Goal: Find specific page/section: Find specific page/section

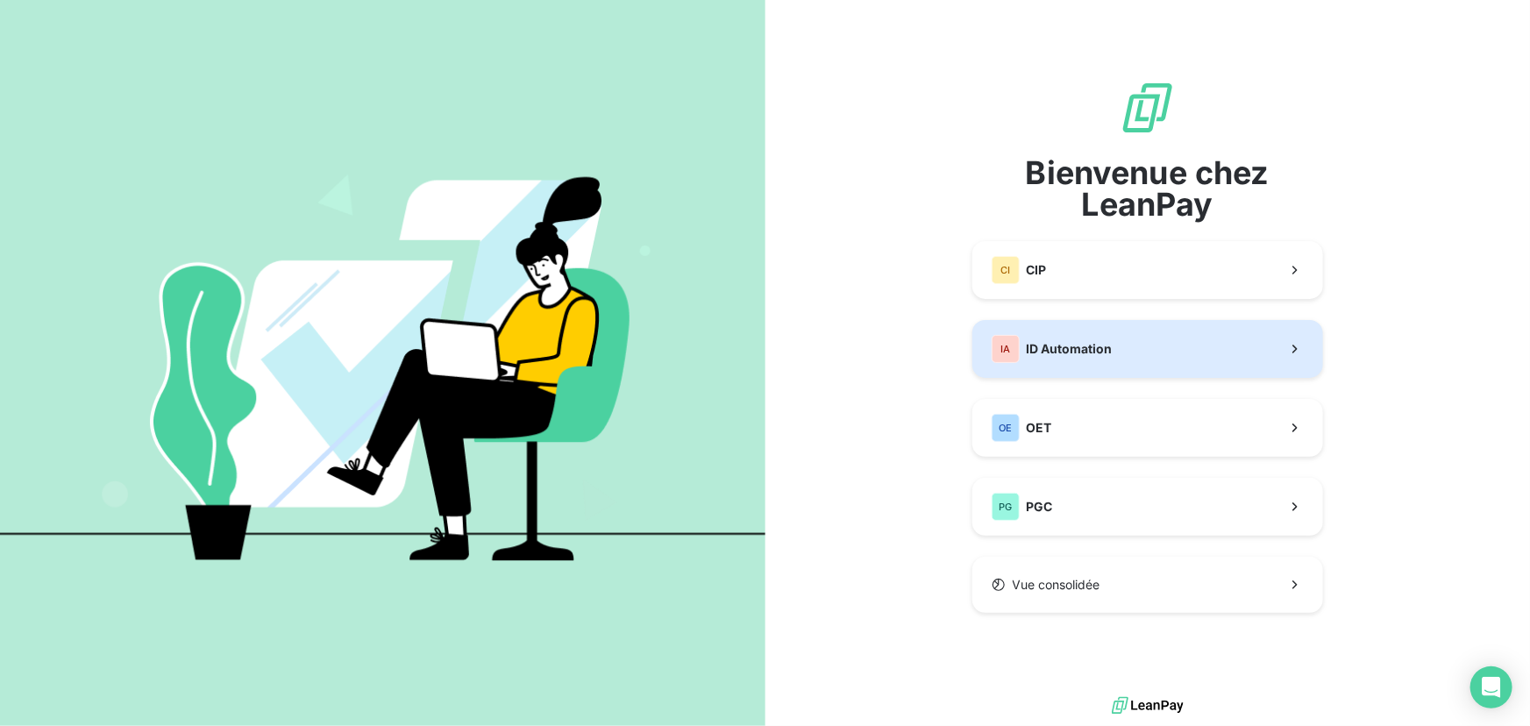
click at [1182, 362] on button "IA ID Automation" at bounding box center [1148, 349] width 351 height 58
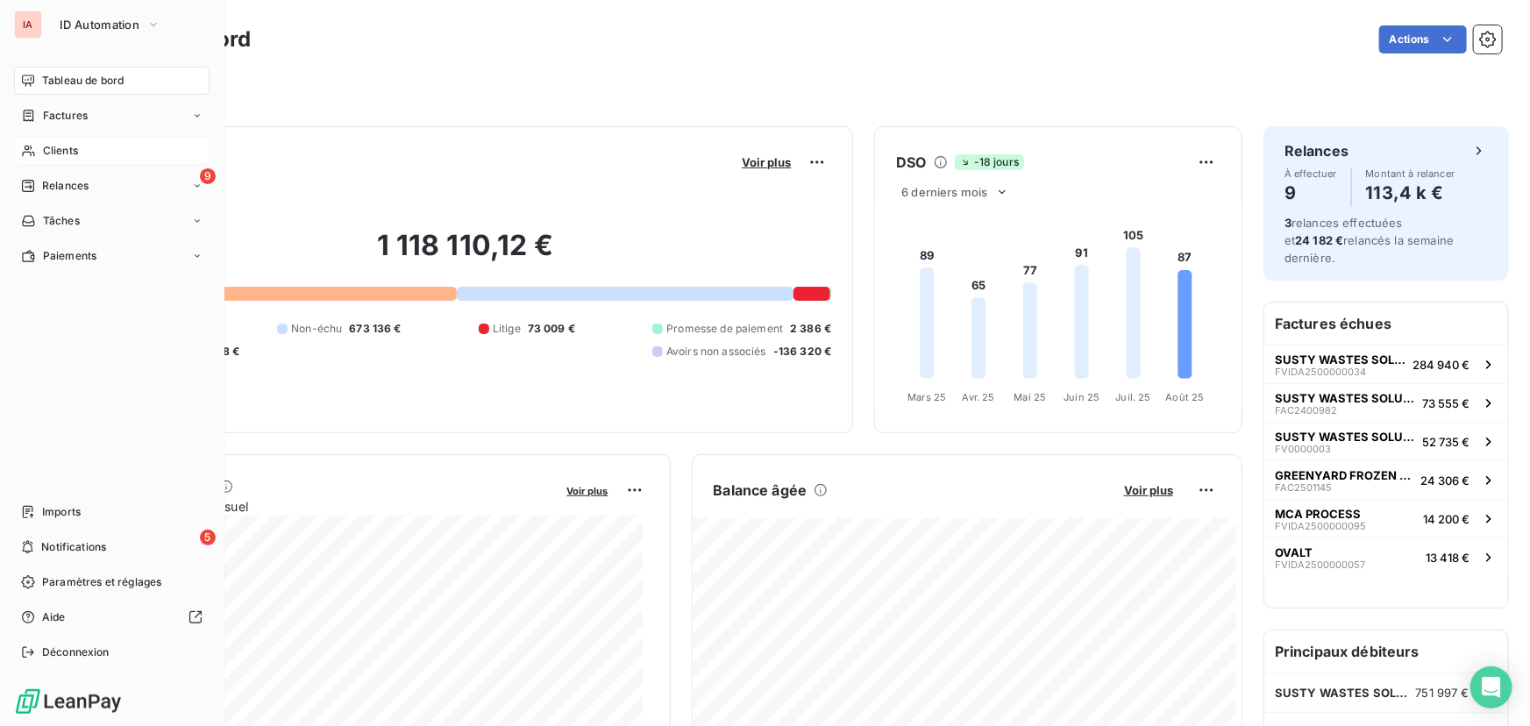
click at [51, 144] on span "Clients" at bounding box center [60, 151] width 35 height 16
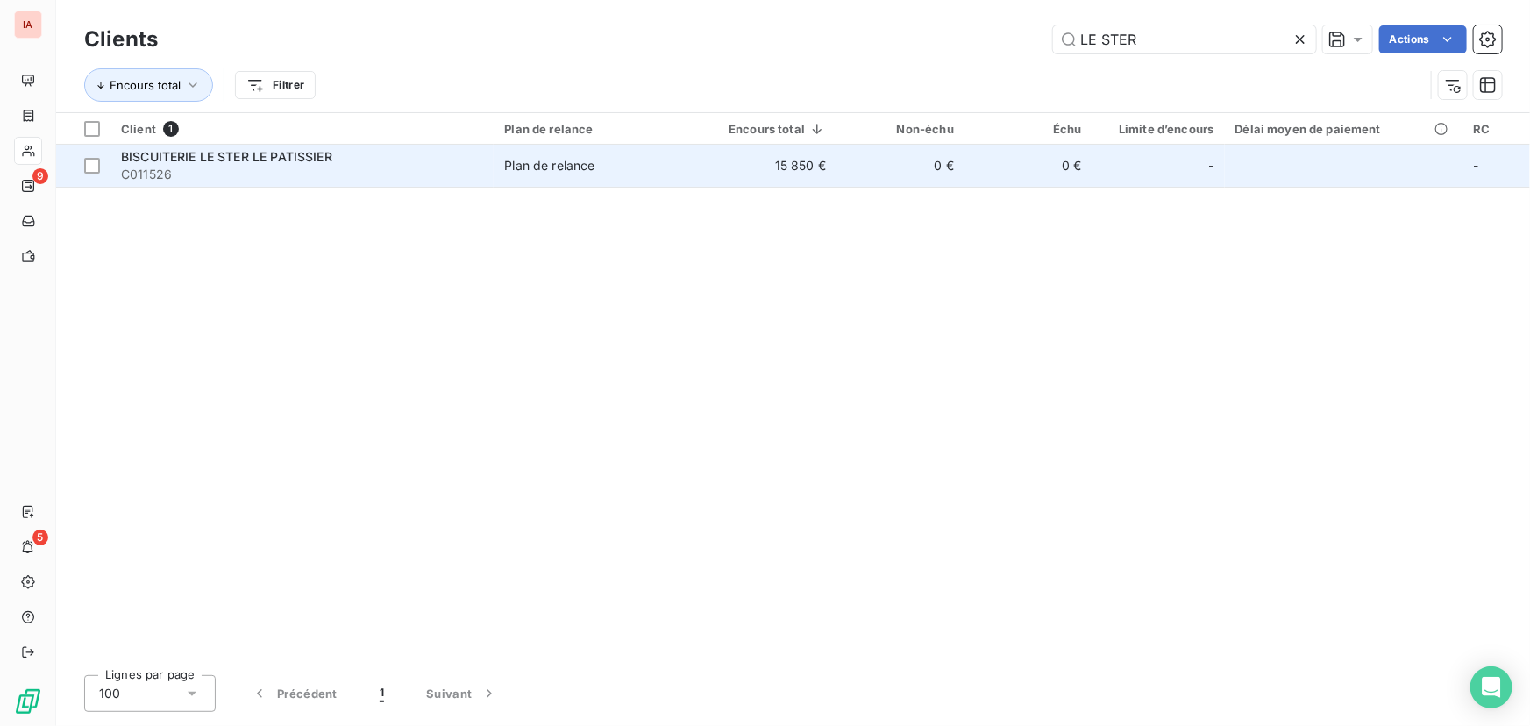
type input "LE STER"
click at [275, 161] on span "BISCUITERIE LE STER LE PATISSIER" at bounding box center [226, 156] width 211 height 15
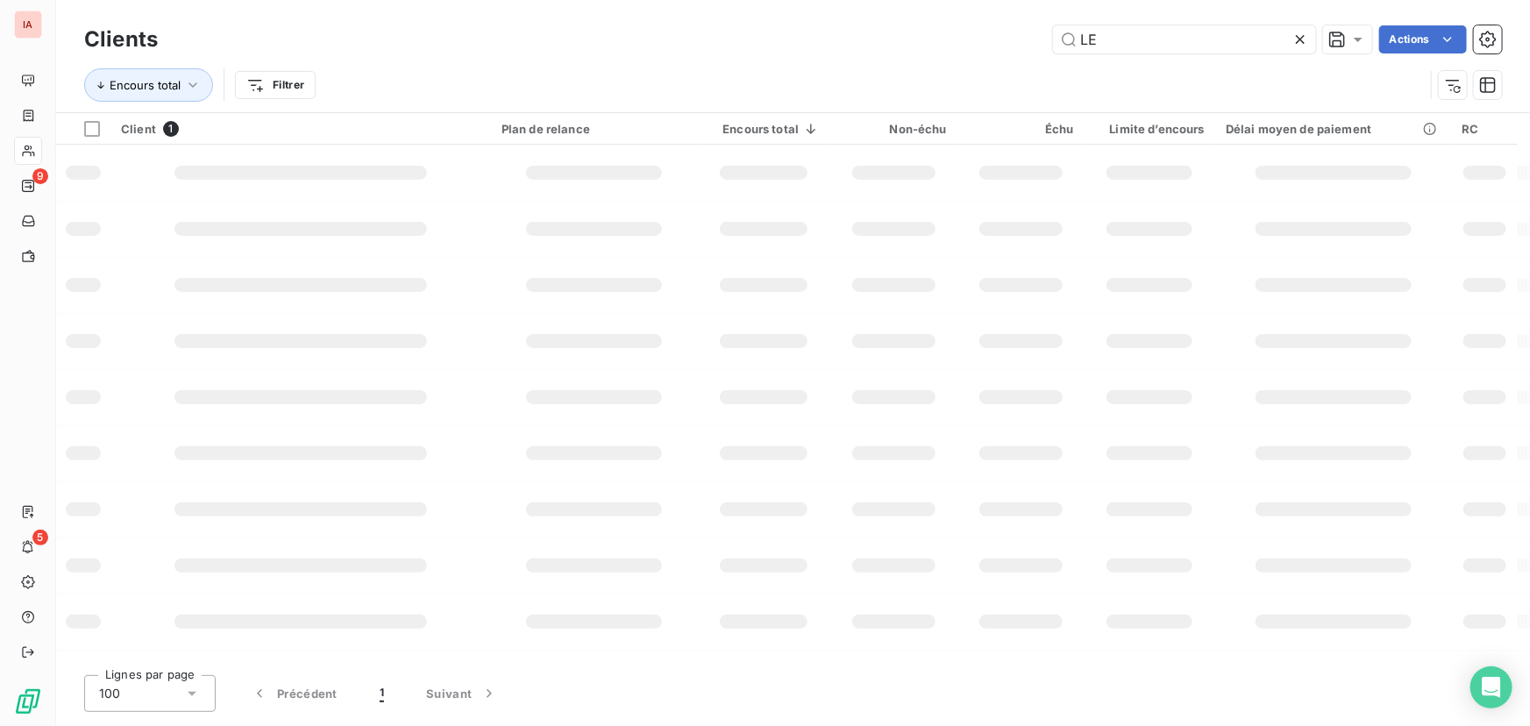
type input "L"
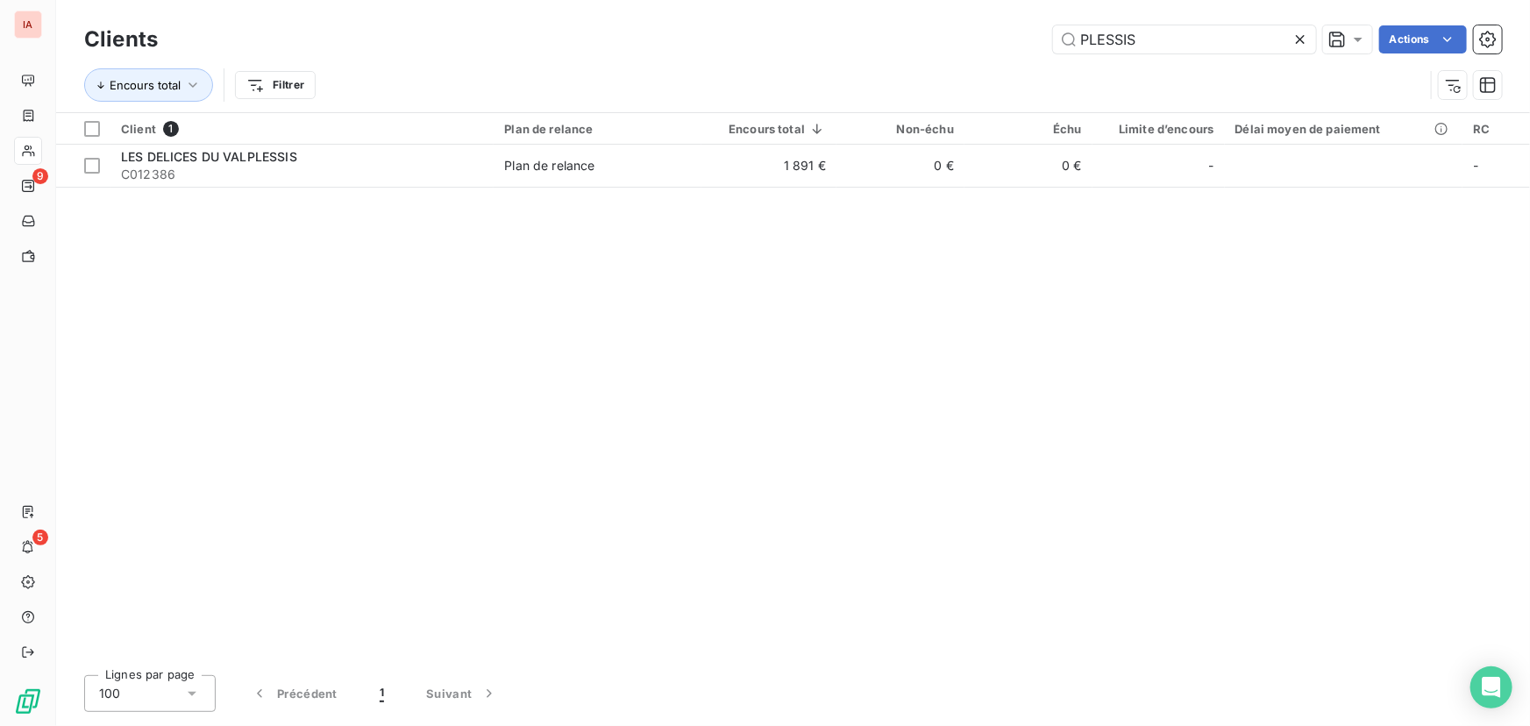
type input "PLESSIS"
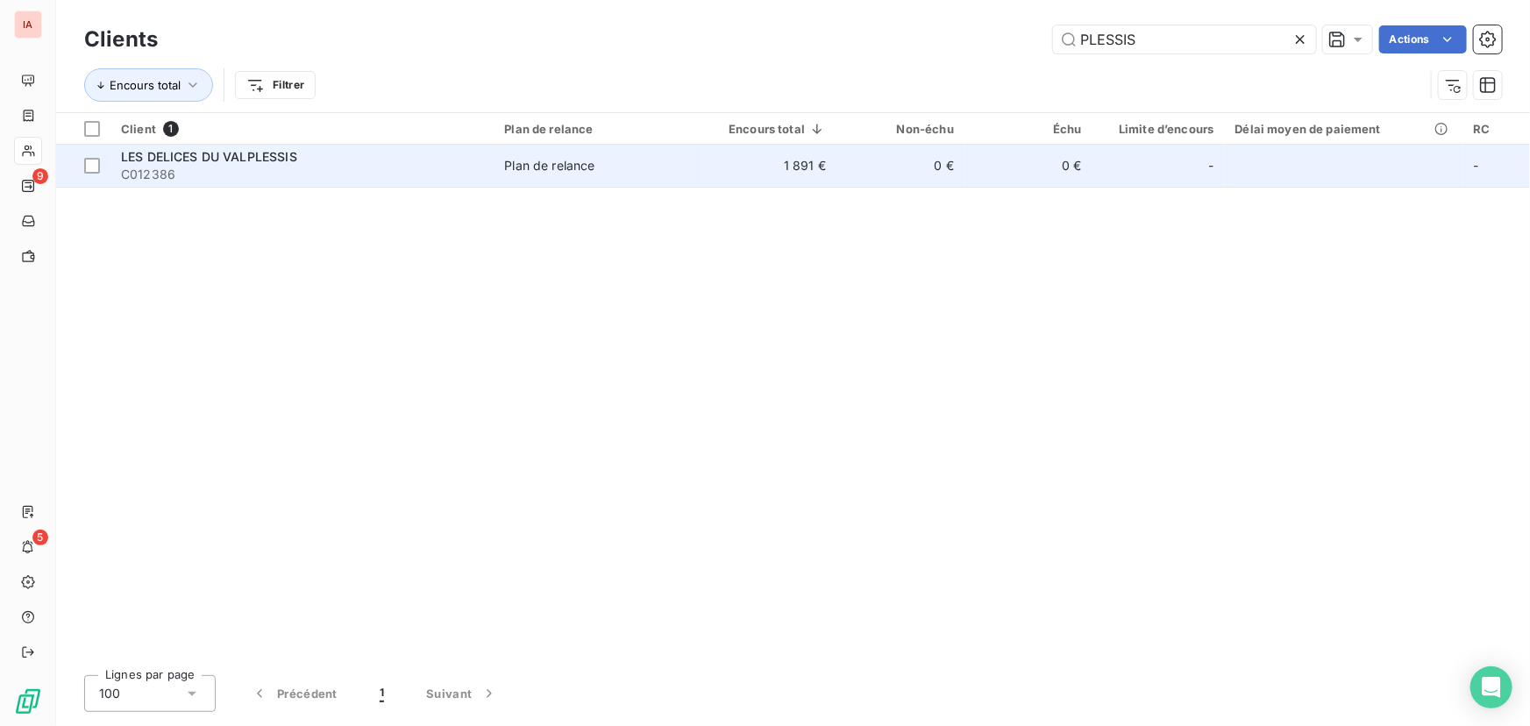
click at [293, 149] on span "LES DELICES DU VALPLESSIS" at bounding box center [209, 156] width 176 height 15
